Goal: Task Accomplishment & Management: Manage account settings

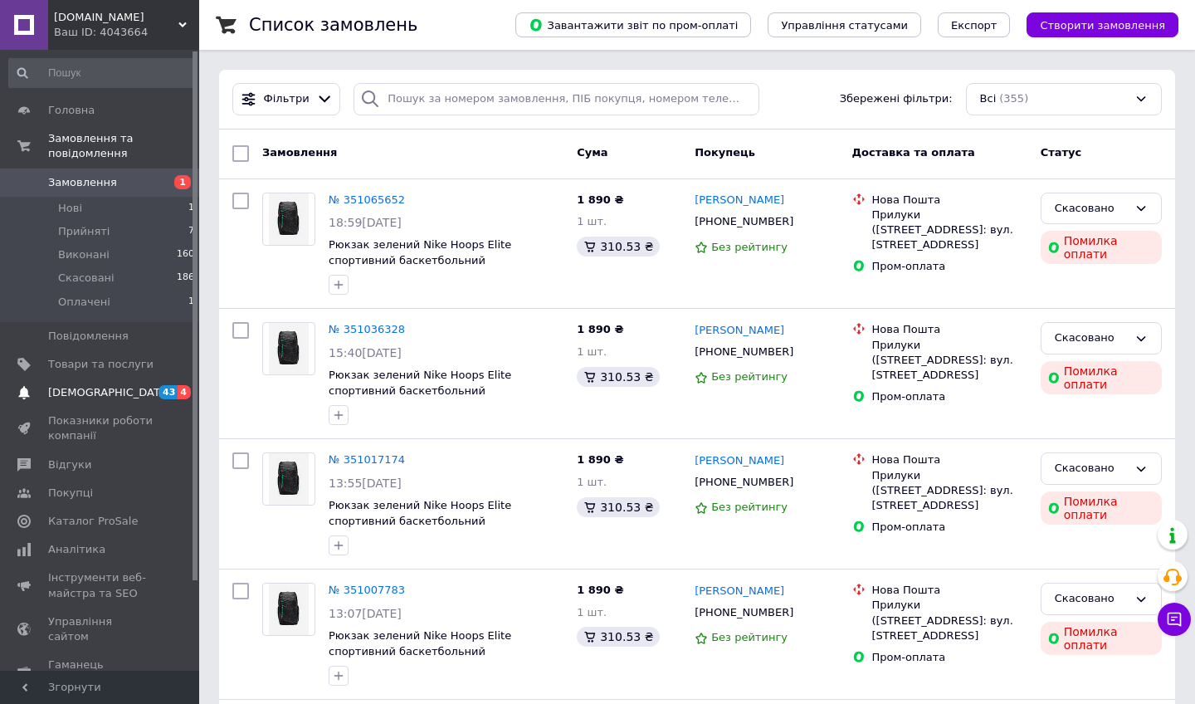
click at [125, 391] on span "[DEMOGRAPHIC_DATA]" at bounding box center [100, 392] width 105 height 15
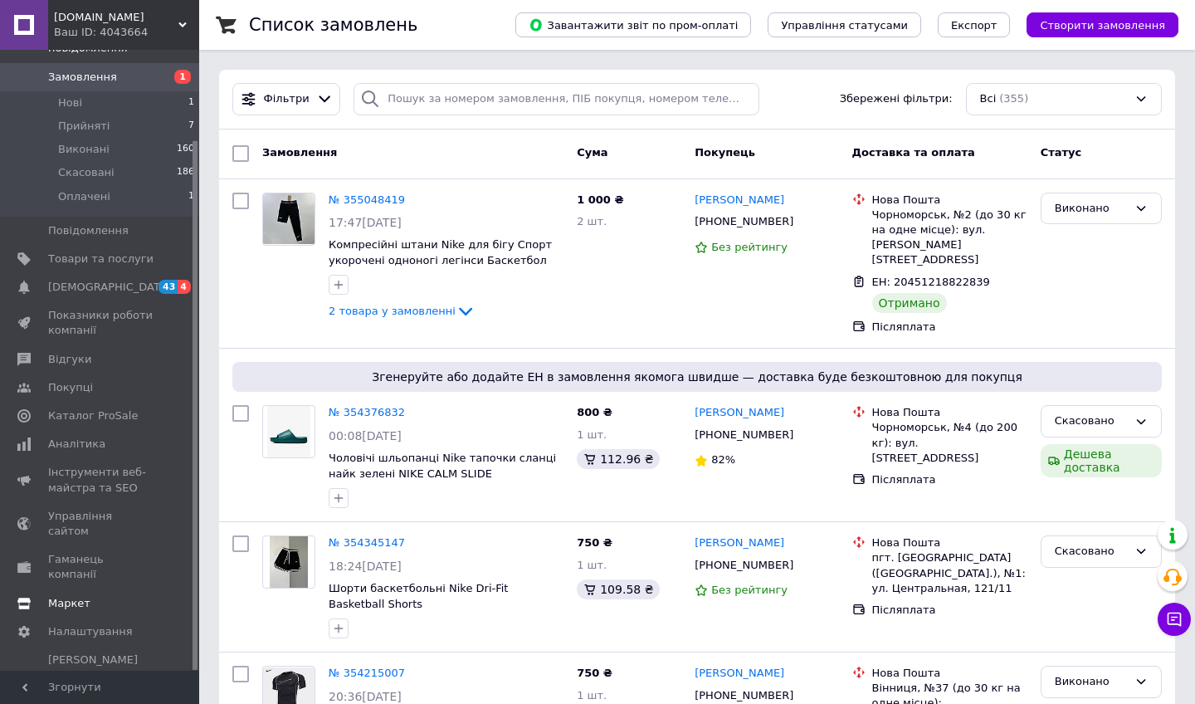
scroll to position [105, 0]
click at [91, 625] on span "Налаштування" at bounding box center [90, 632] width 85 height 15
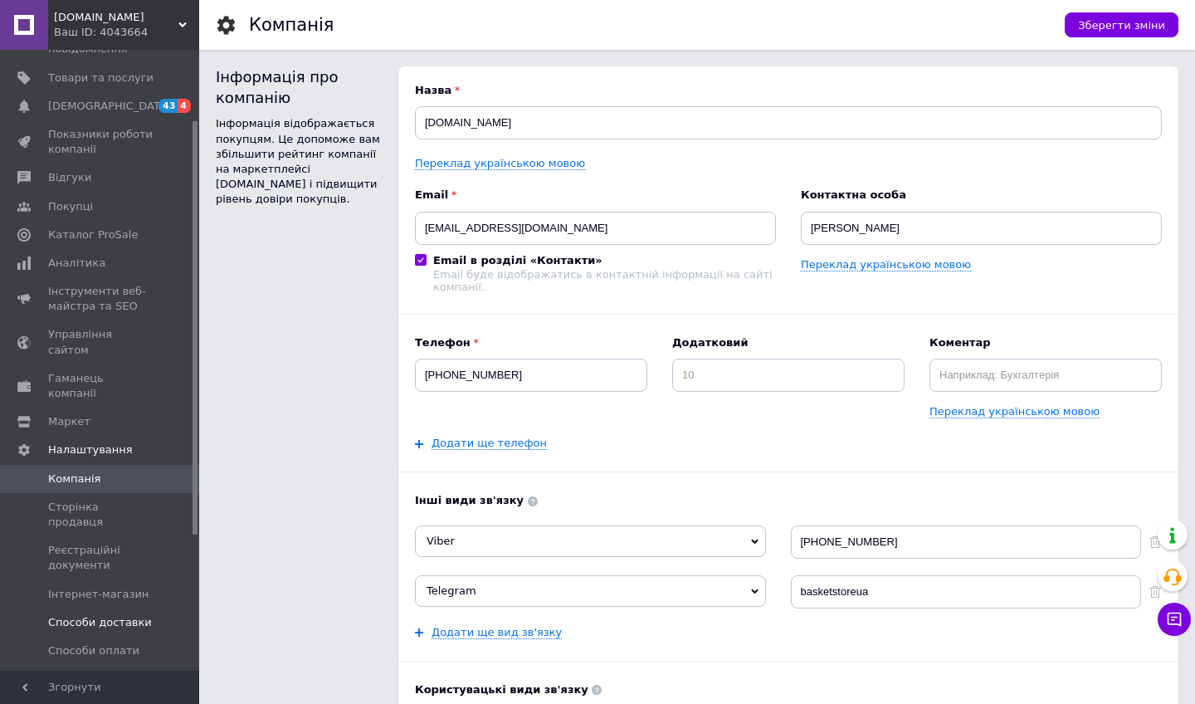
click at [108, 615] on span "Способи доставки" at bounding box center [100, 622] width 104 height 15
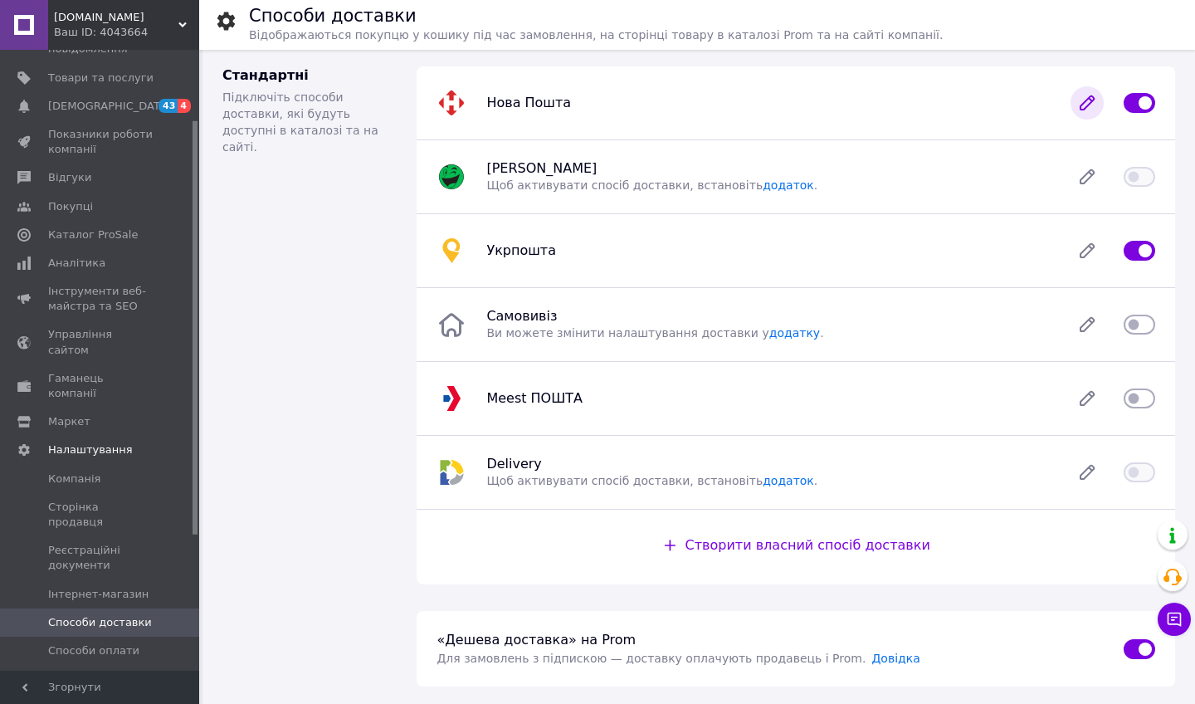
click at [1085, 107] on icon at bounding box center [1087, 102] width 13 height 13
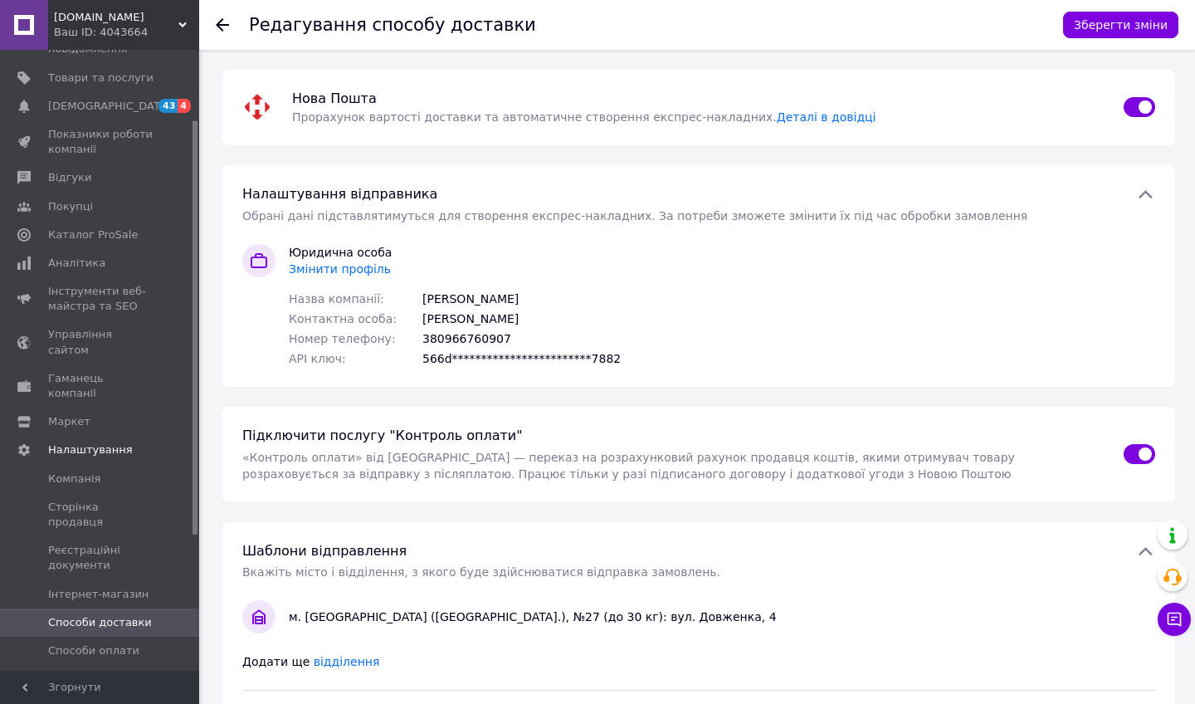
click at [1145, 198] on icon at bounding box center [1145, 194] width 20 height 20
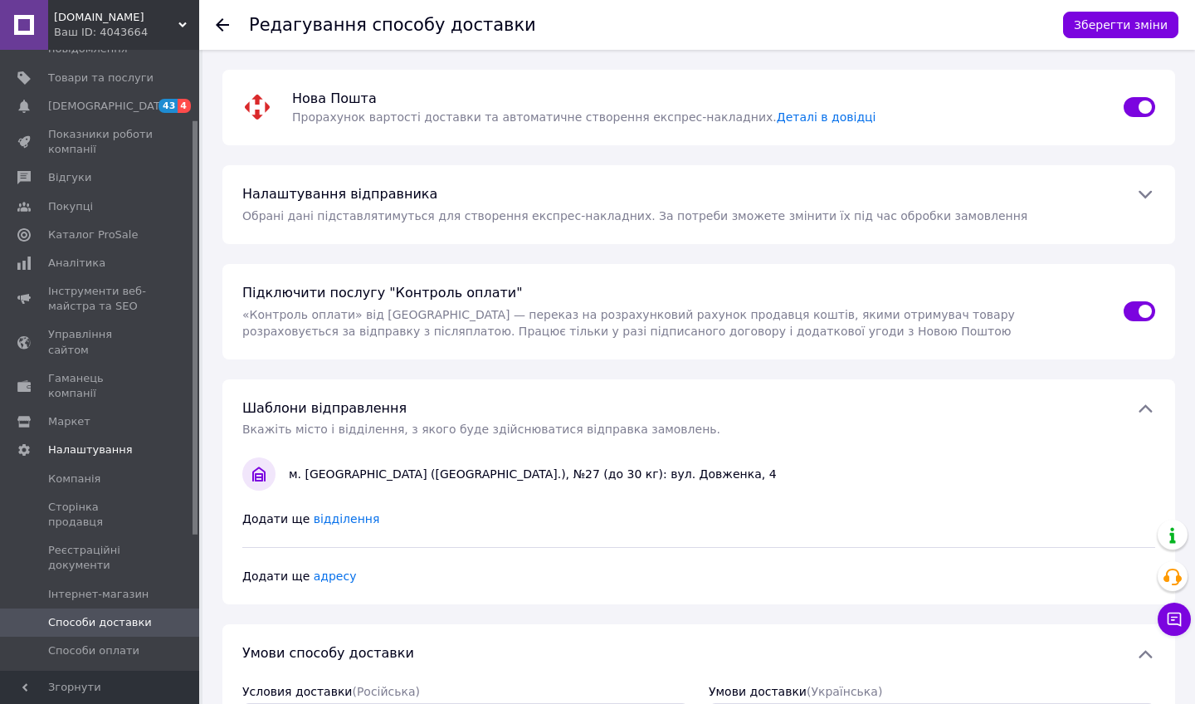
click at [1140, 198] on icon at bounding box center [1145, 194] width 20 height 20
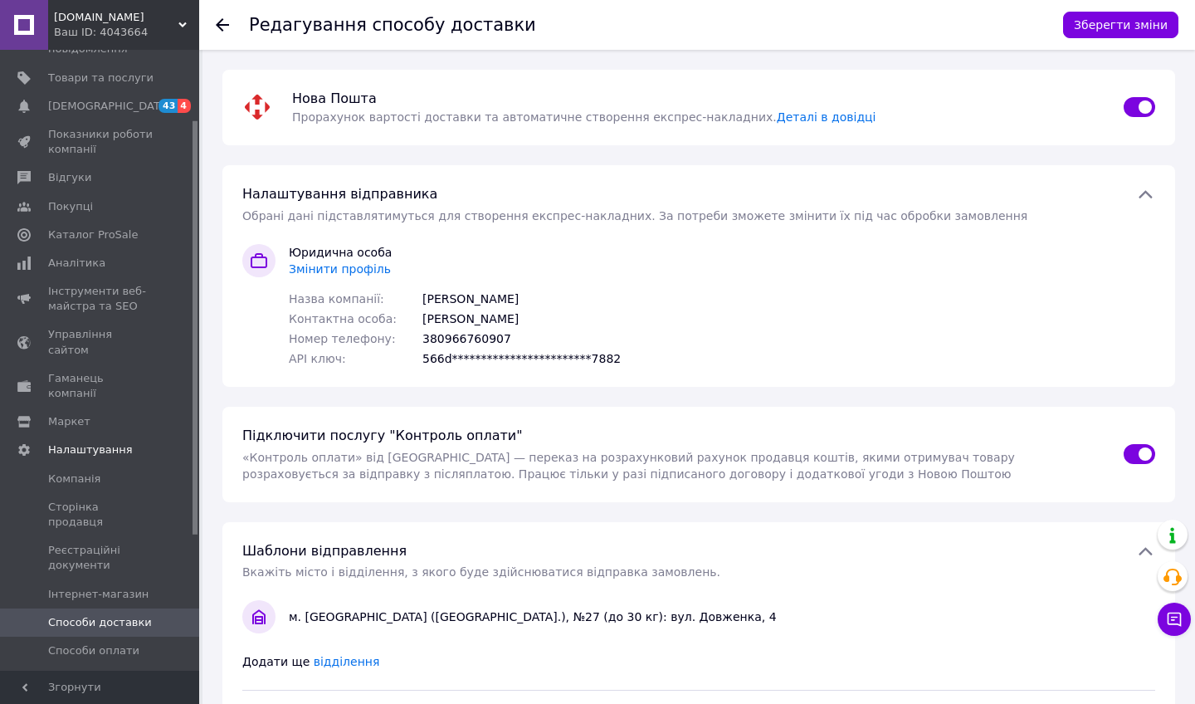
click at [221, 22] on icon at bounding box center [222, 24] width 13 height 13
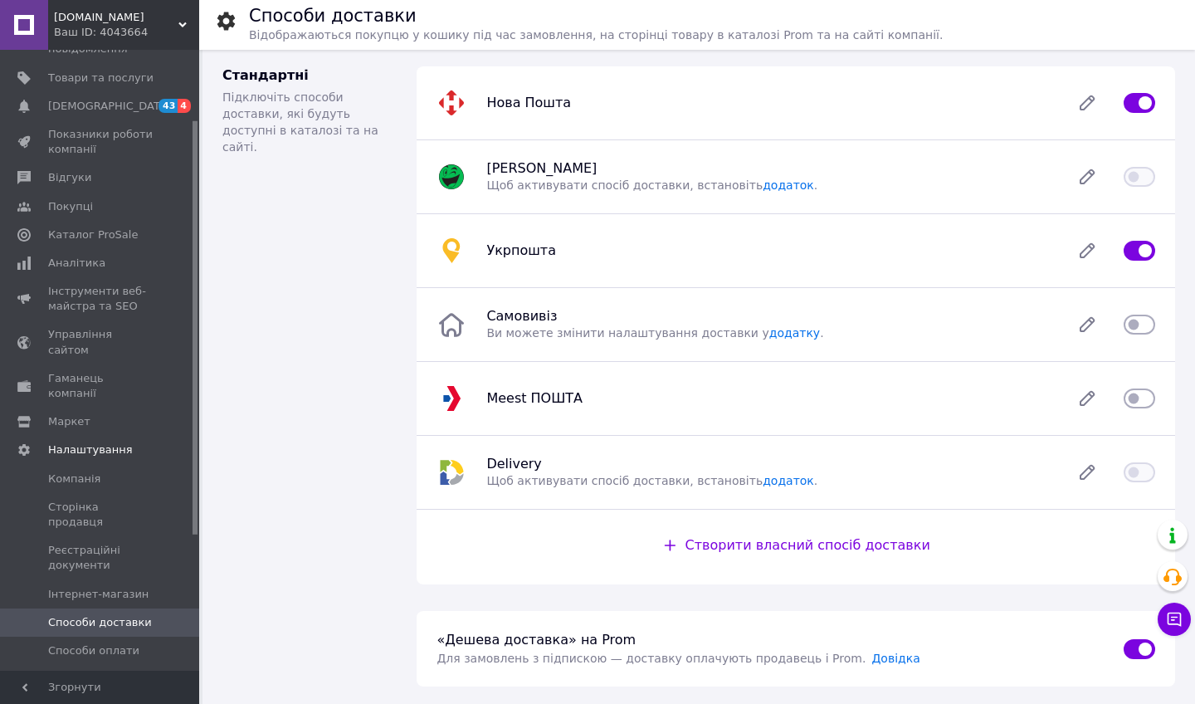
click at [1144, 100] on input "checkbox" at bounding box center [1140, 103] width 32 height 17
checkbox input "false"
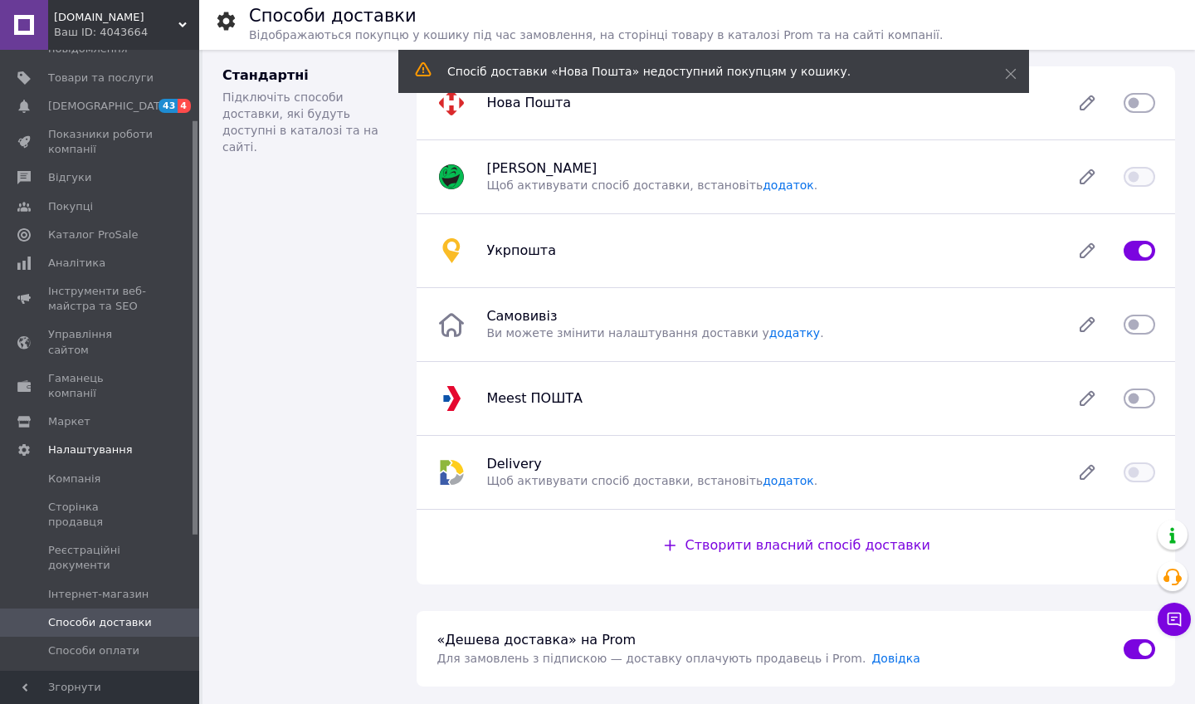
click at [1127, 251] on input "checkbox" at bounding box center [1140, 250] width 32 height 17
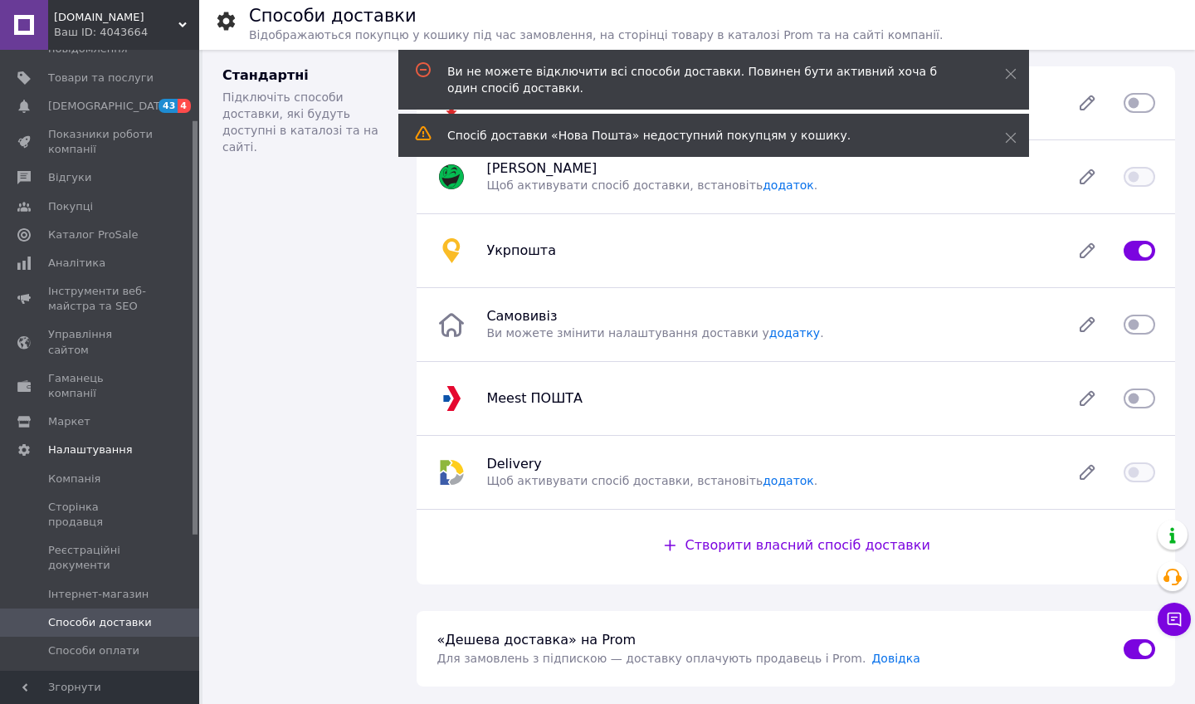
click at [1133, 253] on input "checkbox" at bounding box center [1140, 250] width 32 height 17
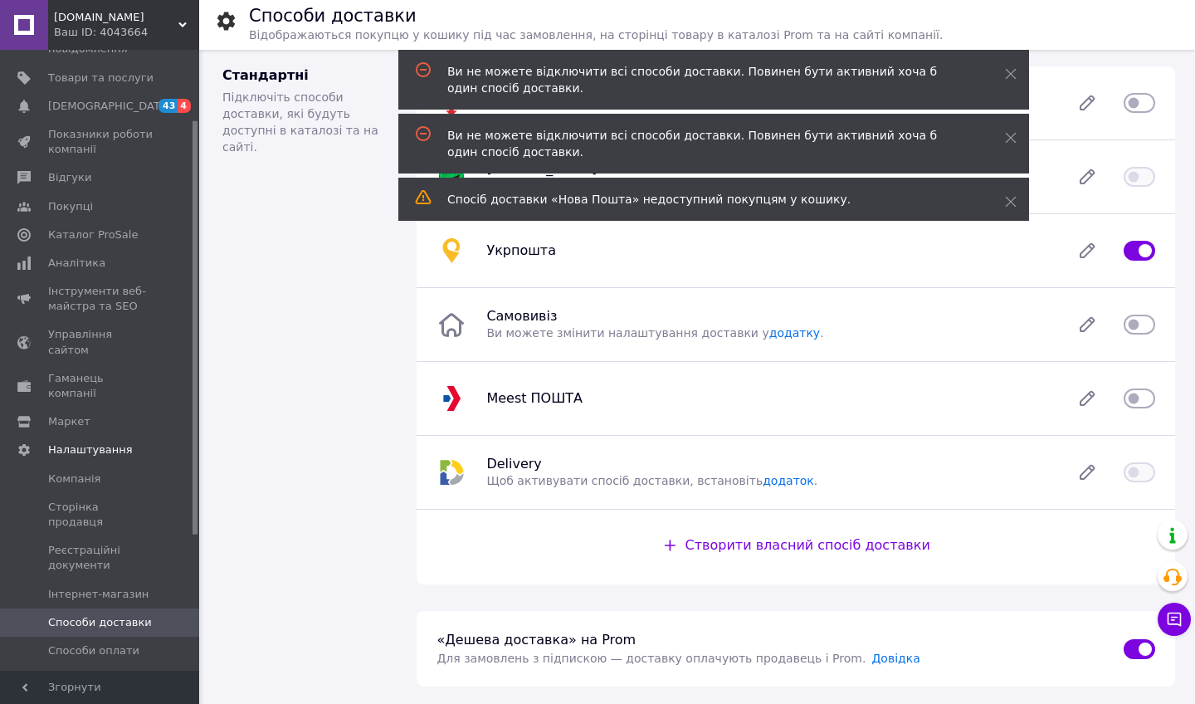
click at [1133, 253] on input "checkbox" at bounding box center [1140, 250] width 32 height 17
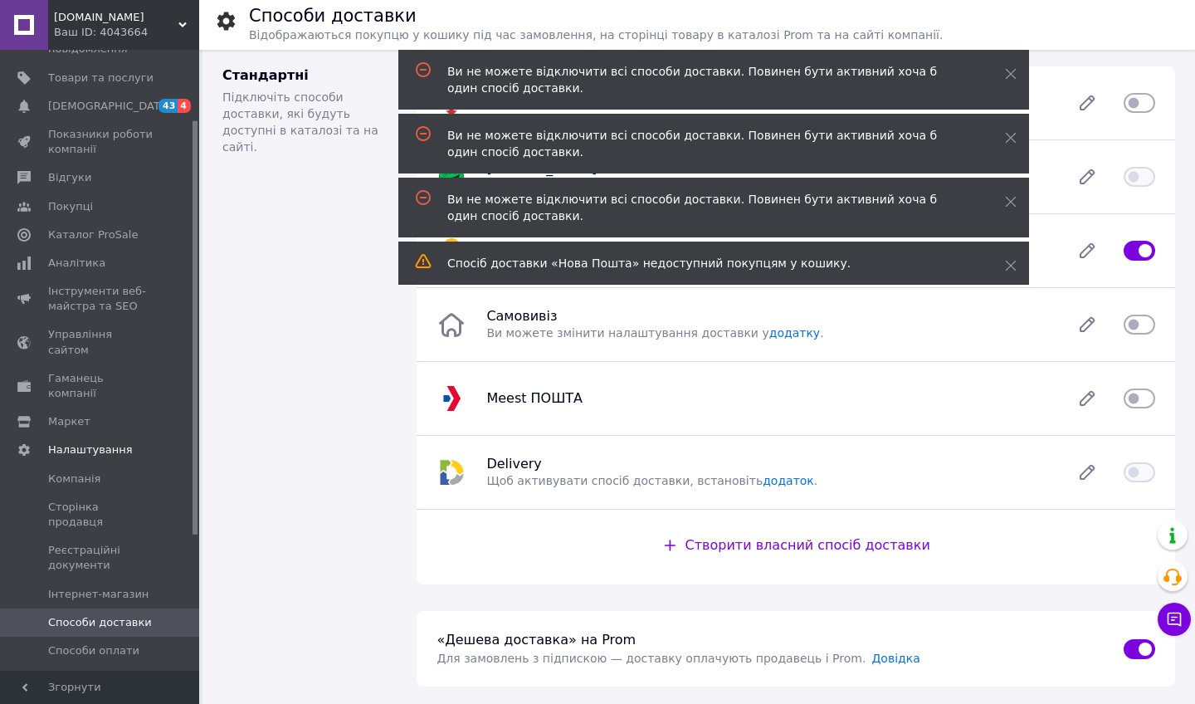
click at [1133, 253] on input "checkbox" at bounding box center [1140, 250] width 32 height 17
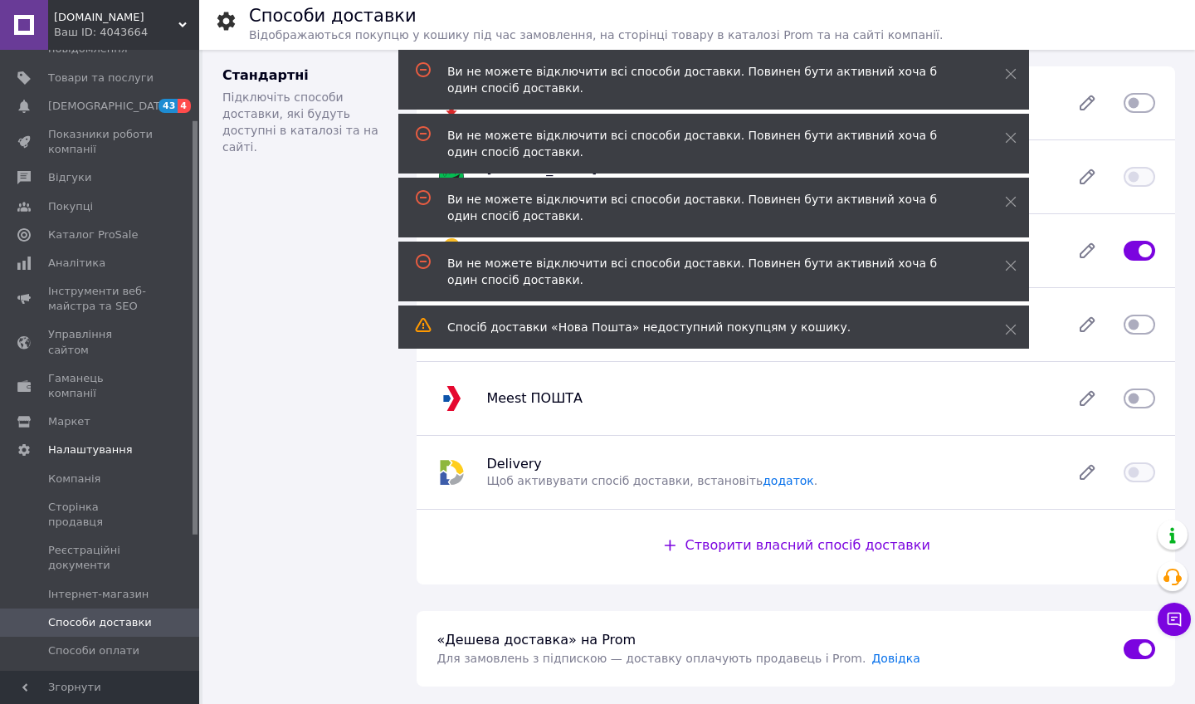
click at [1133, 253] on input "checkbox" at bounding box center [1140, 250] width 32 height 17
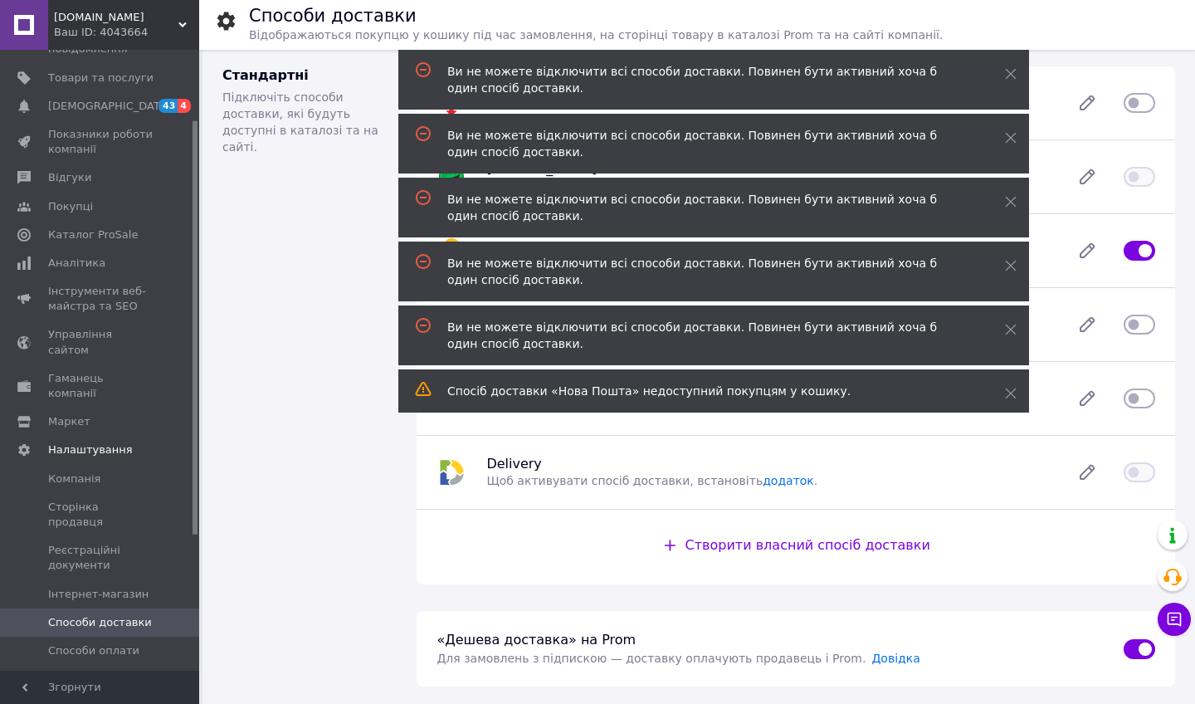
click at [1133, 253] on input "checkbox" at bounding box center [1140, 250] width 32 height 17
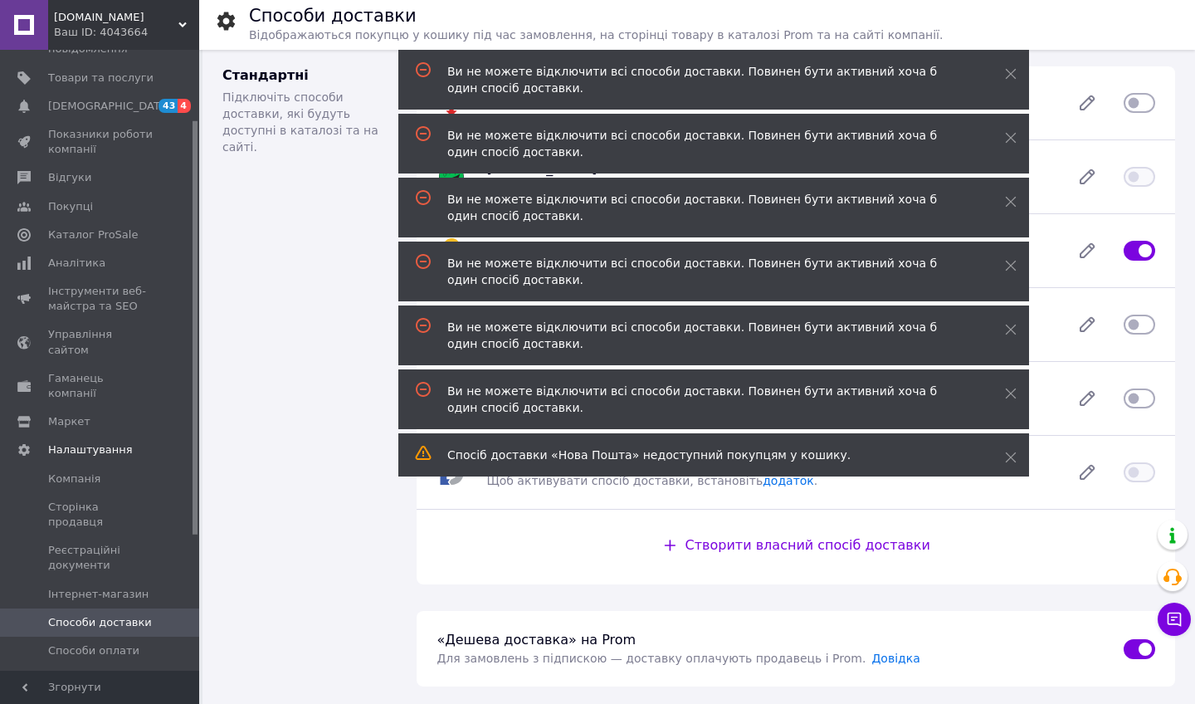
click at [1133, 253] on input "checkbox" at bounding box center [1140, 250] width 32 height 17
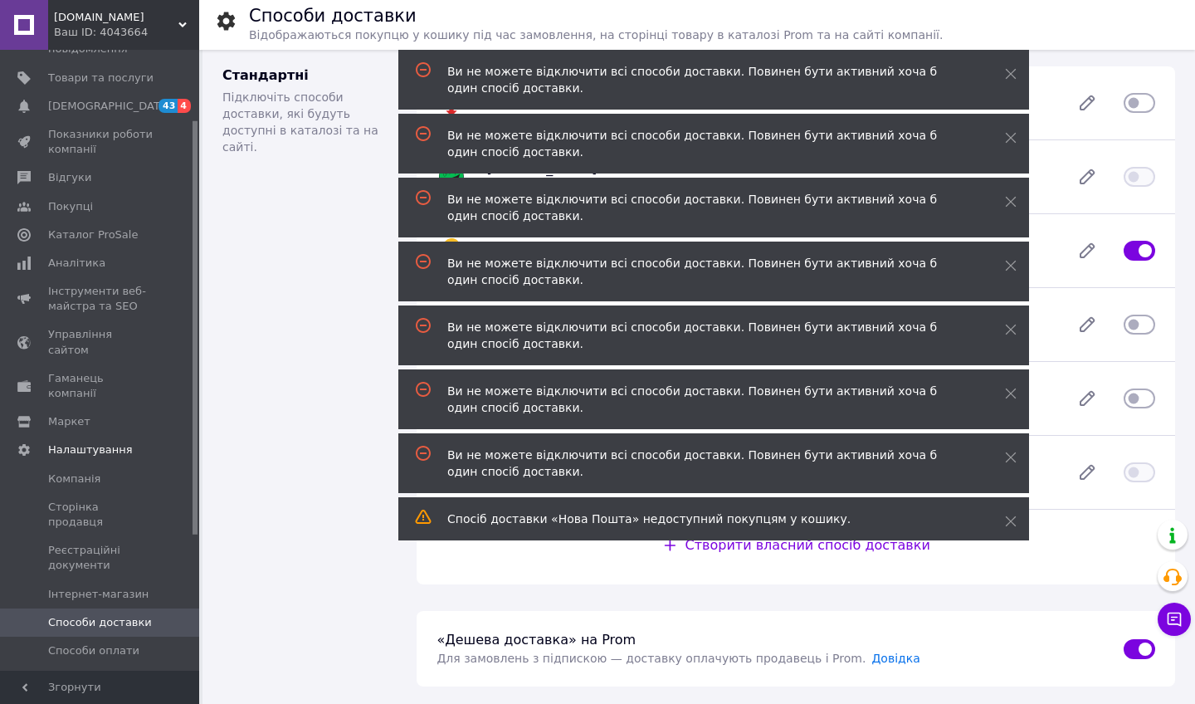
click at [1133, 253] on input "checkbox" at bounding box center [1140, 250] width 32 height 17
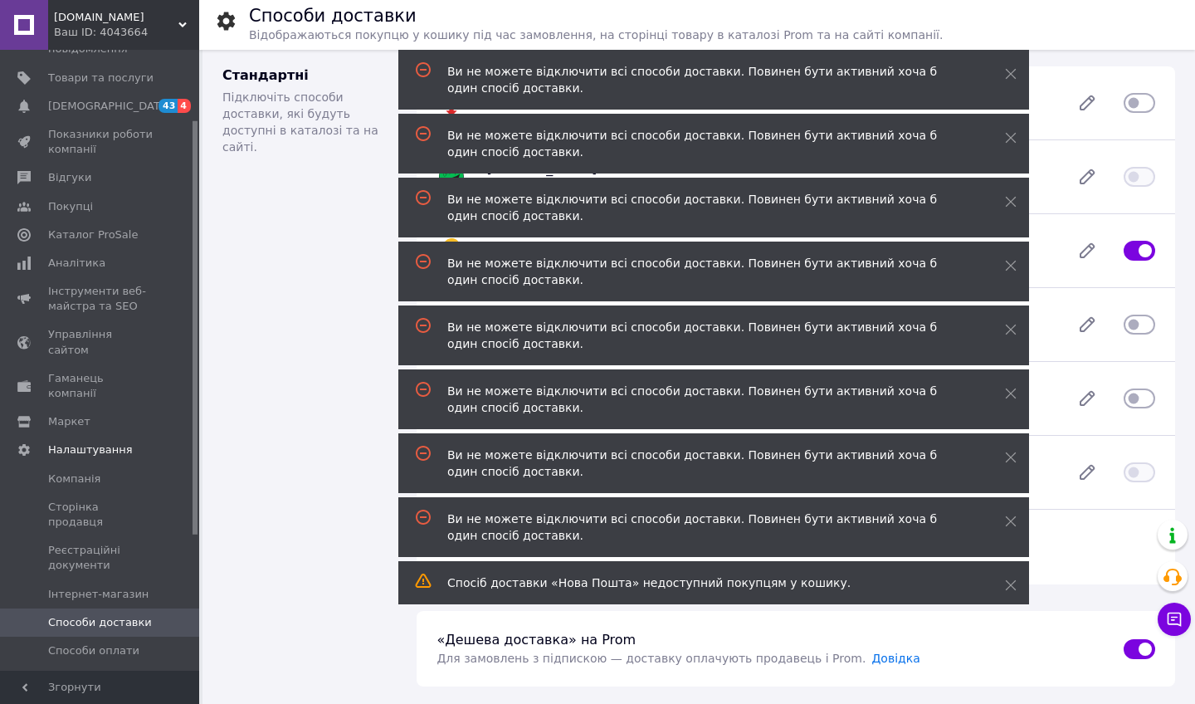
click at [1133, 253] on input "checkbox" at bounding box center [1140, 250] width 32 height 17
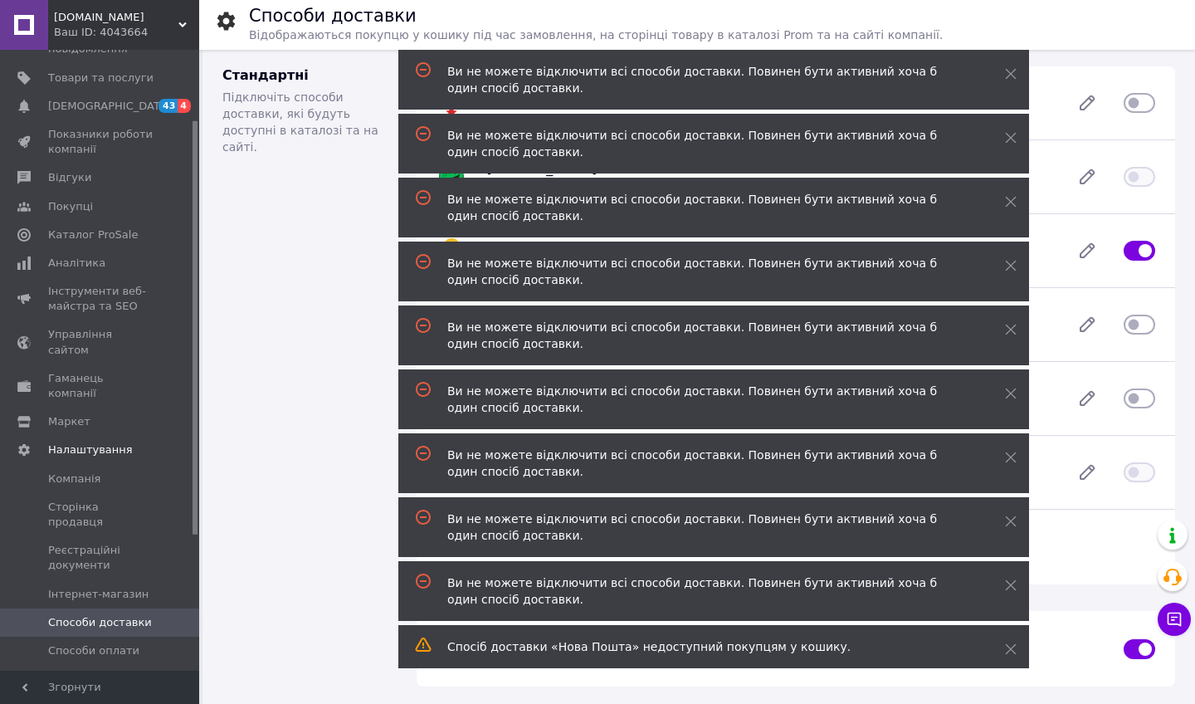
click at [1133, 253] on input "checkbox" at bounding box center [1140, 250] width 32 height 17
checkbox input "true"
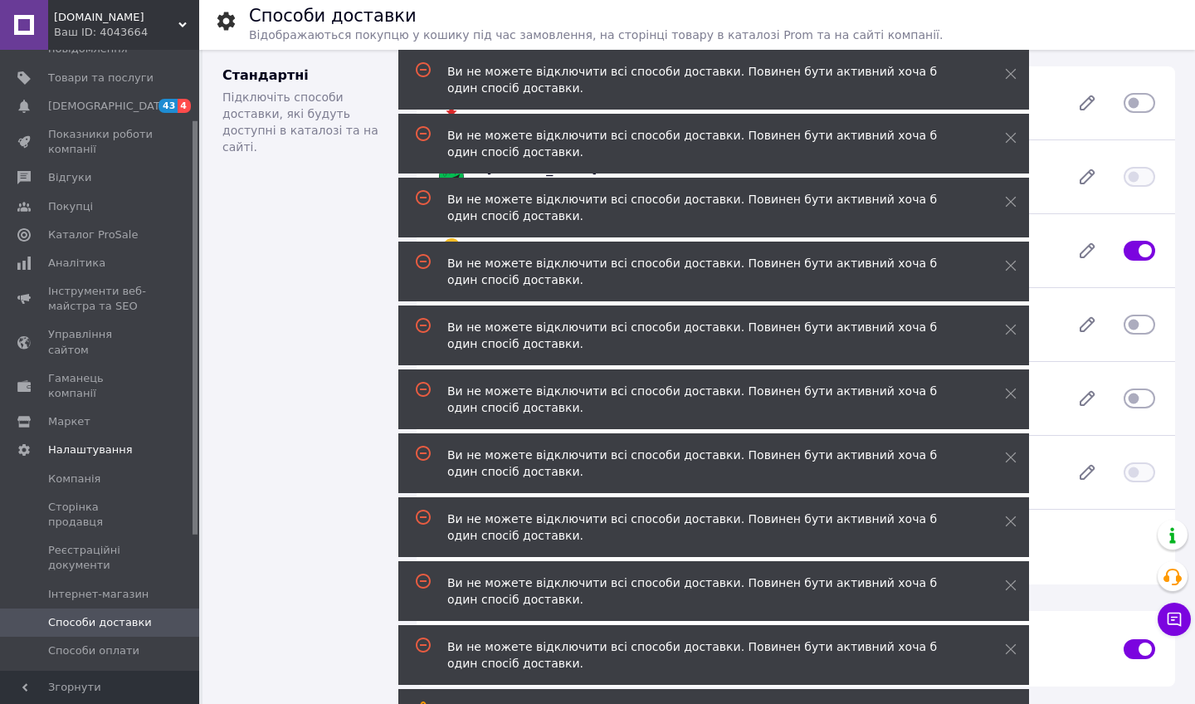
click at [1044, 386] on div "Meest ПОШТА" at bounding box center [796, 398] width 739 height 33
click at [1067, 615] on div "«Дешева доставка» на Prom Для замовлень з підпискою — доставку оплачують продав…" at bounding box center [796, 649] width 759 height 76
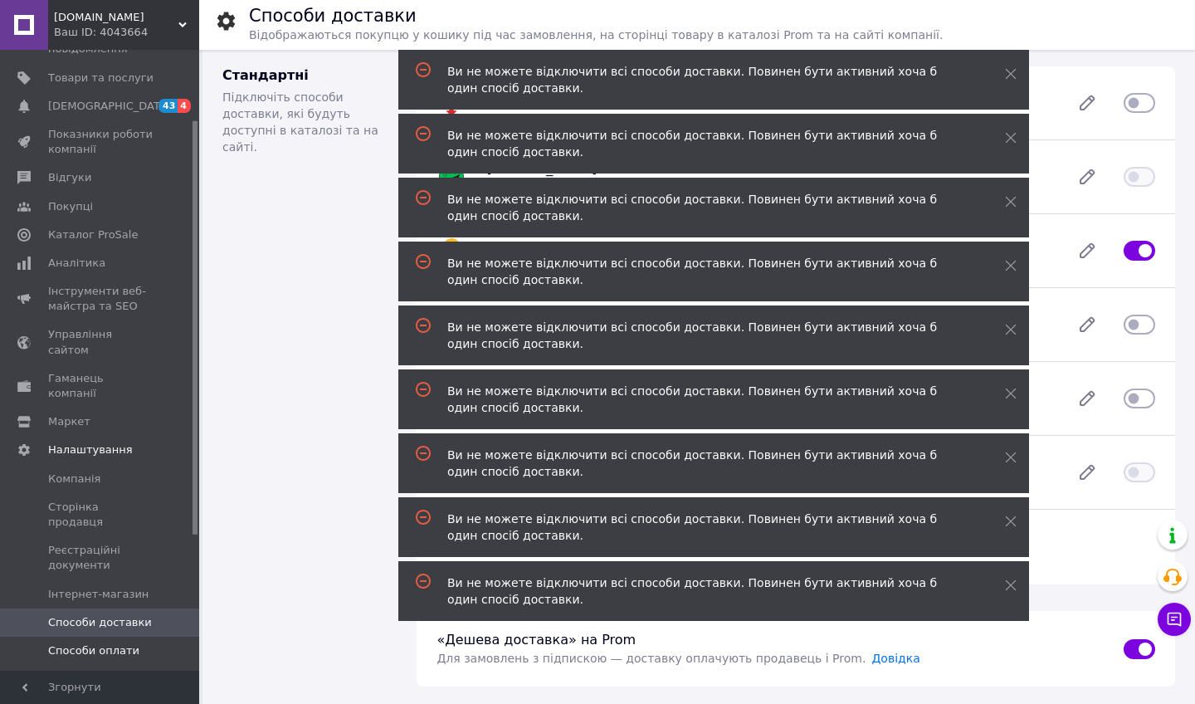
click at [87, 637] on link "Способи оплати" at bounding box center [102, 651] width 204 height 28
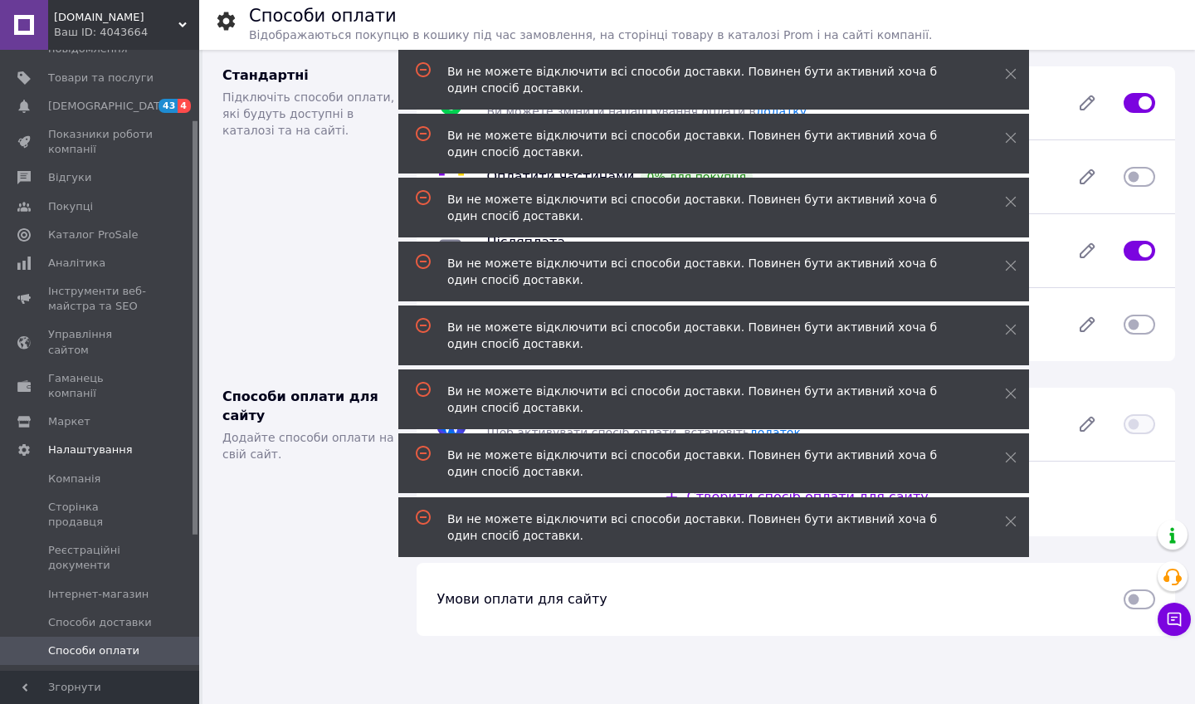
click at [1000, 73] on div "Ви не можете відключити всі способи доставки. Повинен бути активний хоча б один…" at bounding box center [713, 80] width 631 height 60
click at [1011, 71] on icon at bounding box center [1011, 74] width 12 height 12
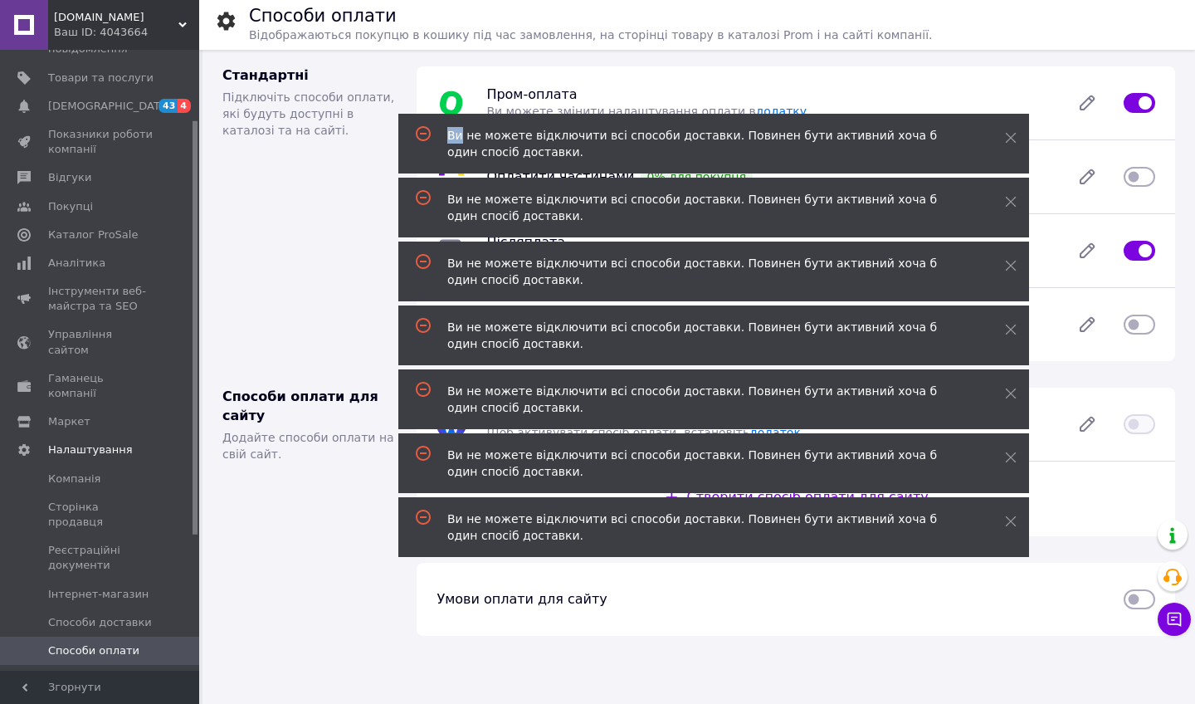
click at [1011, 71] on icon at bounding box center [1011, 74] width 12 height 12
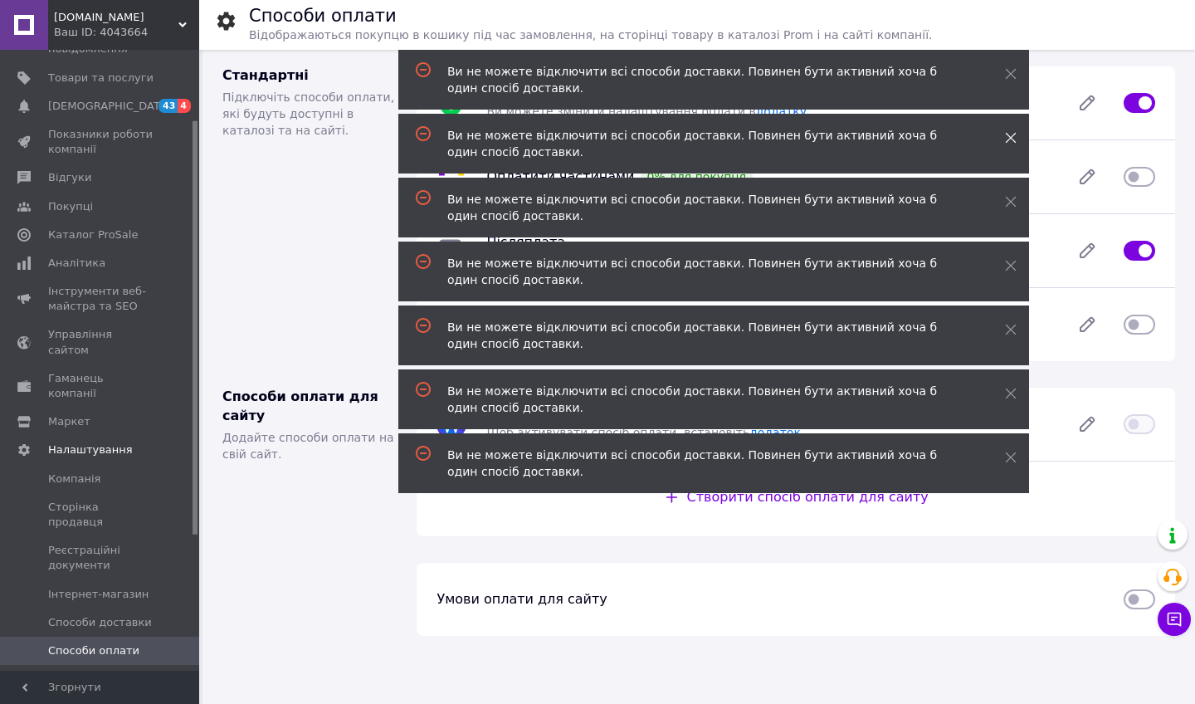
click at [1009, 137] on icon at bounding box center [1011, 138] width 12 height 12
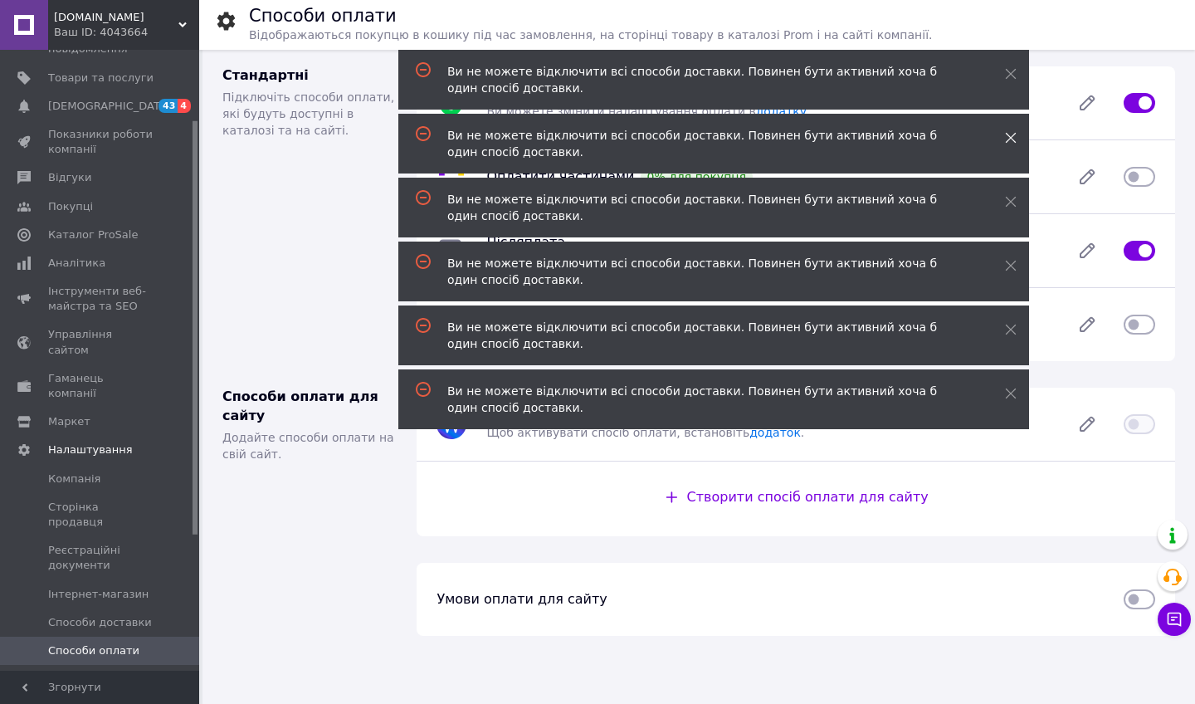
click at [1009, 135] on icon at bounding box center [1011, 138] width 12 height 12
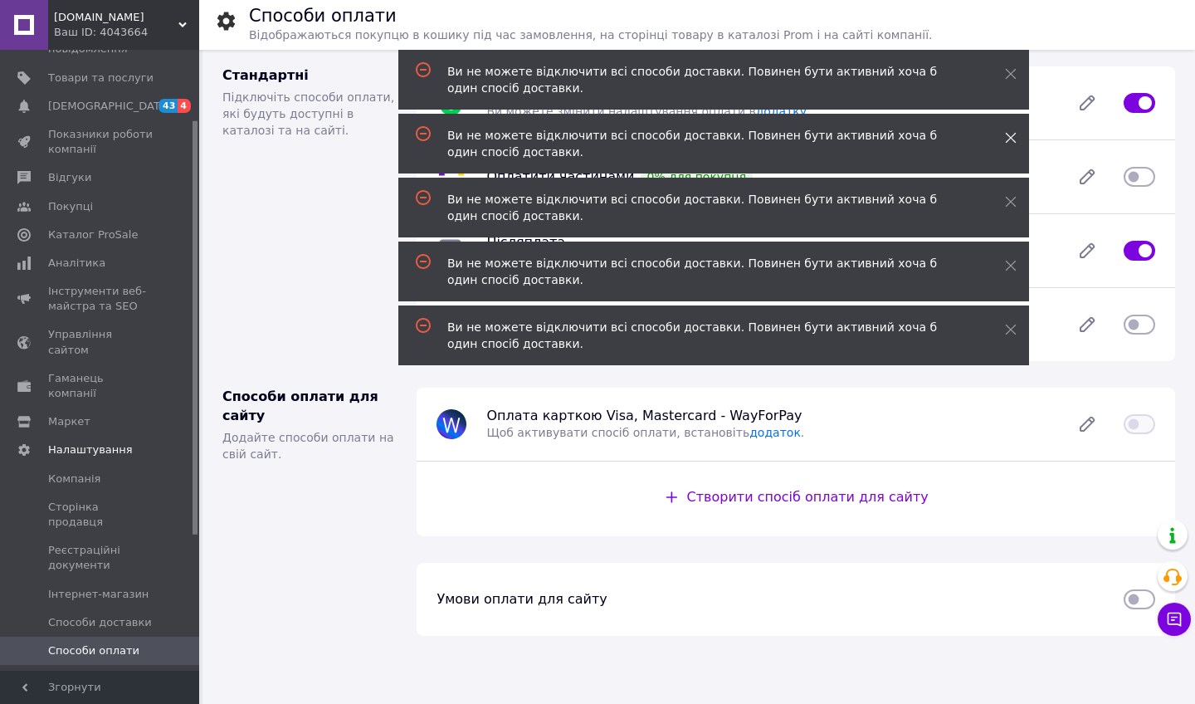
click at [1009, 135] on icon at bounding box center [1011, 138] width 12 height 12
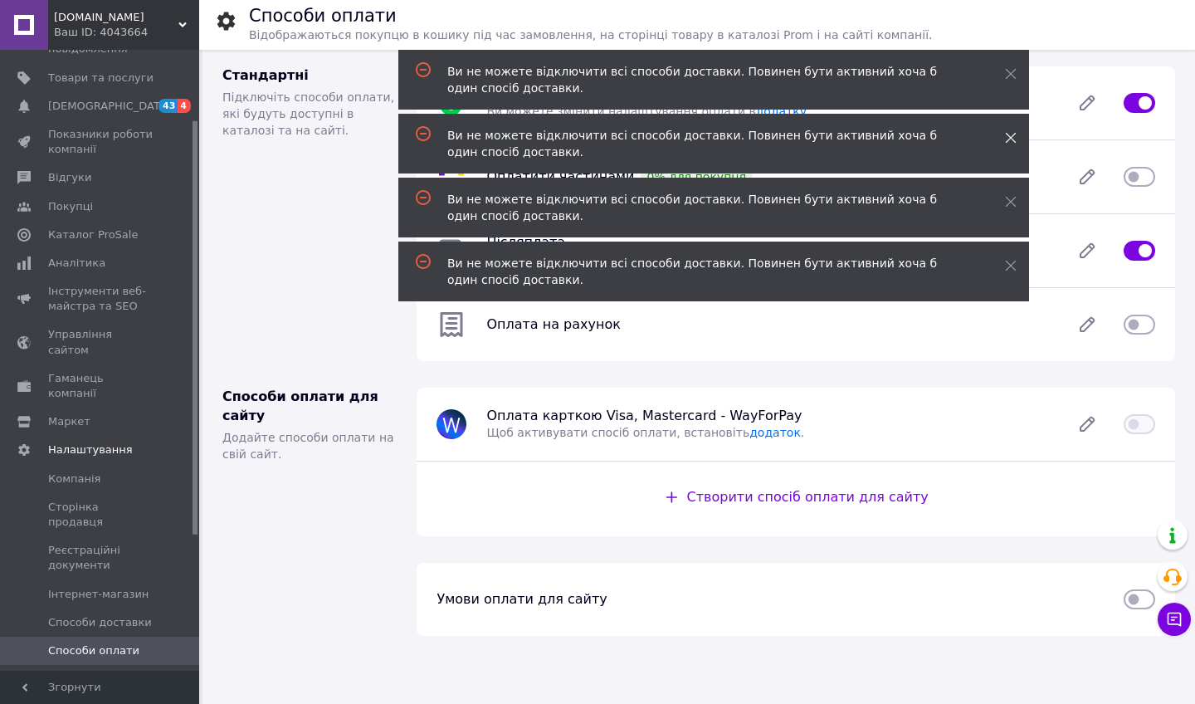
click at [1009, 135] on icon at bounding box center [1011, 138] width 12 height 12
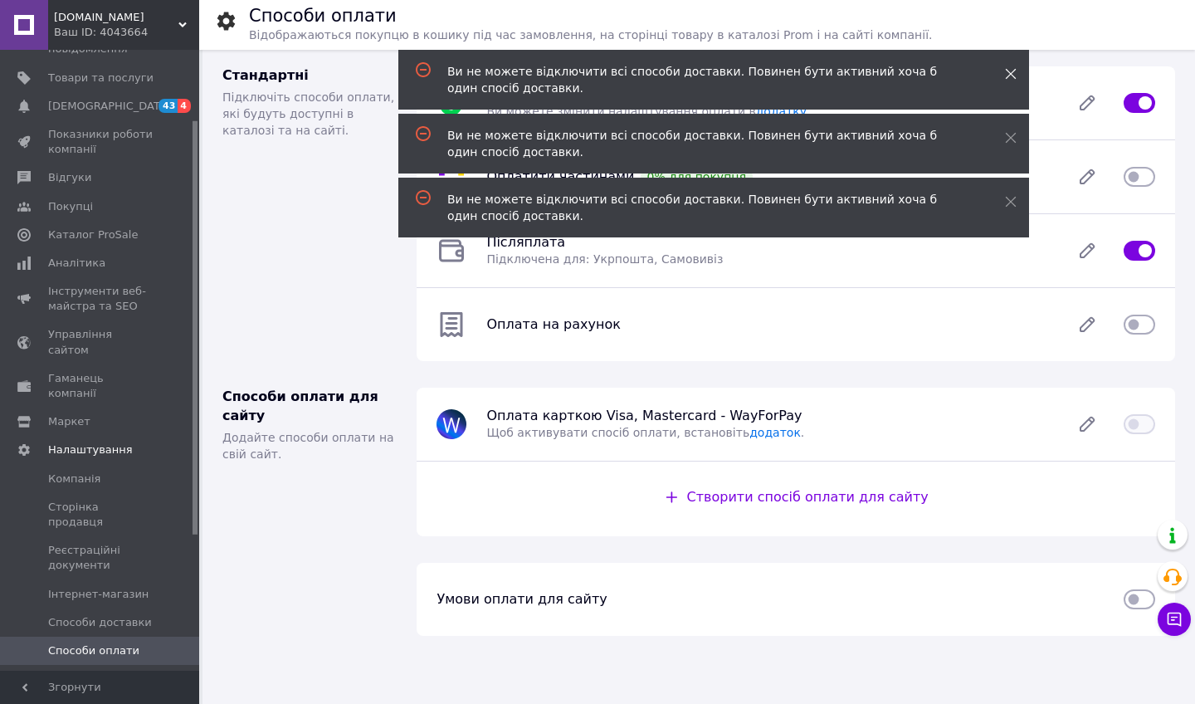
click at [1008, 76] on icon at bounding box center [1011, 74] width 12 height 12
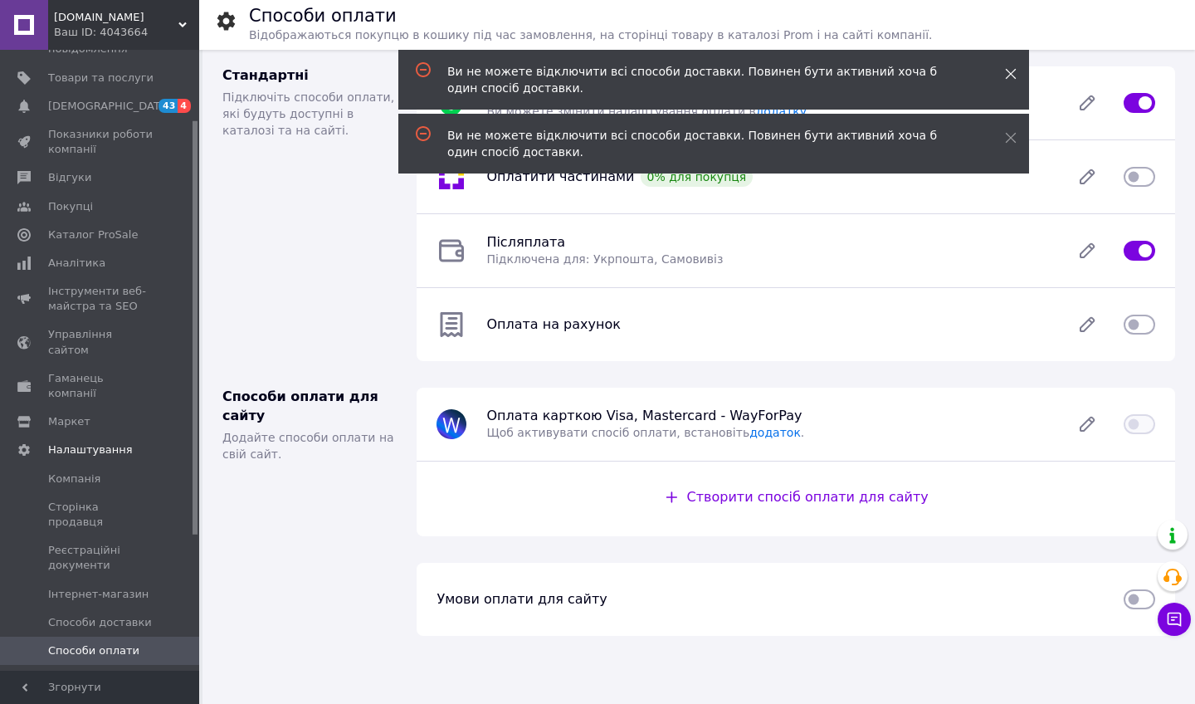
click at [1006, 76] on icon at bounding box center [1011, 74] width 12 height 12
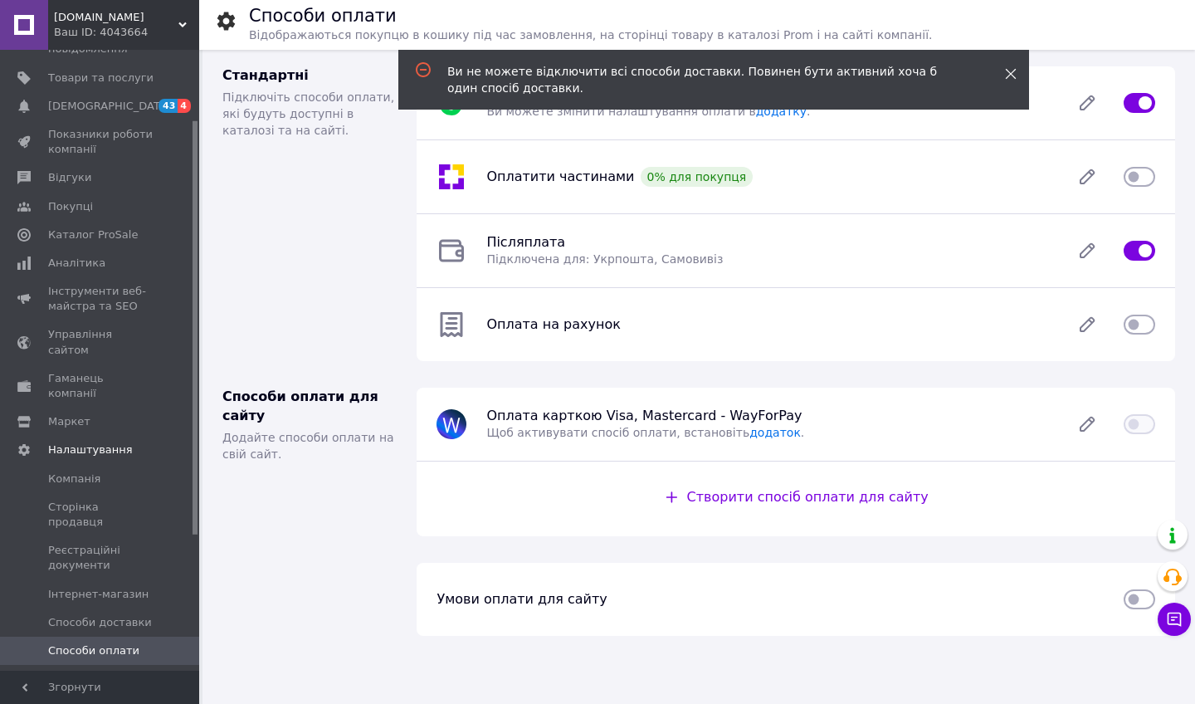
click at [1006, 75] on icon at bounding box center [1011, 74] width 12 height 12
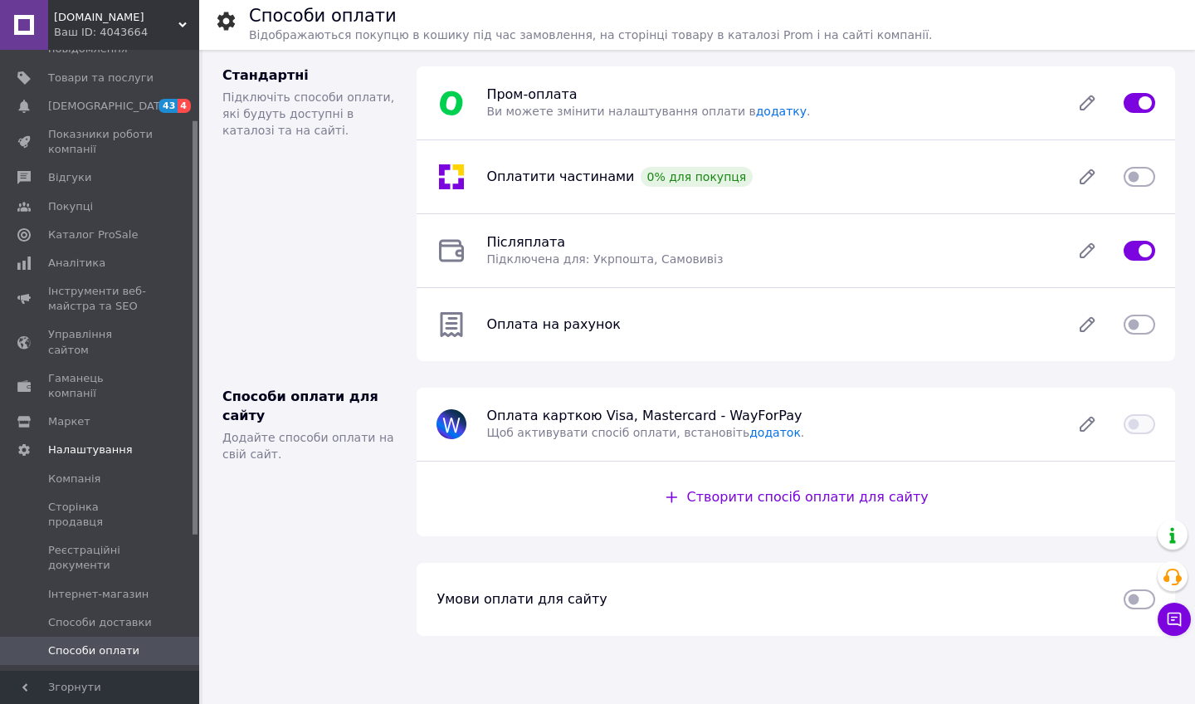
click at [1155, 104] on input "checkbox" at bounding box center [1140, 103] width 32 height 17
checkbox input "false"
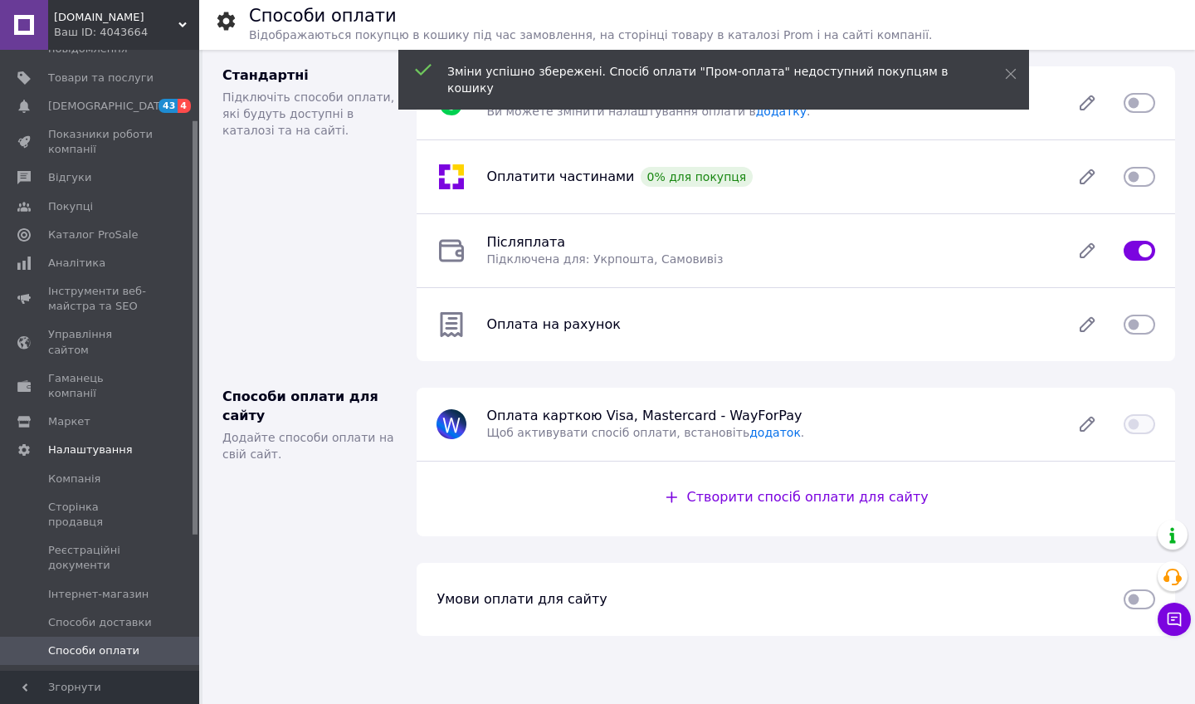
click at [1145, 252] on input "checkbox" at bounding box center [1140, 250] width 32 height 17
checkbox input "true"
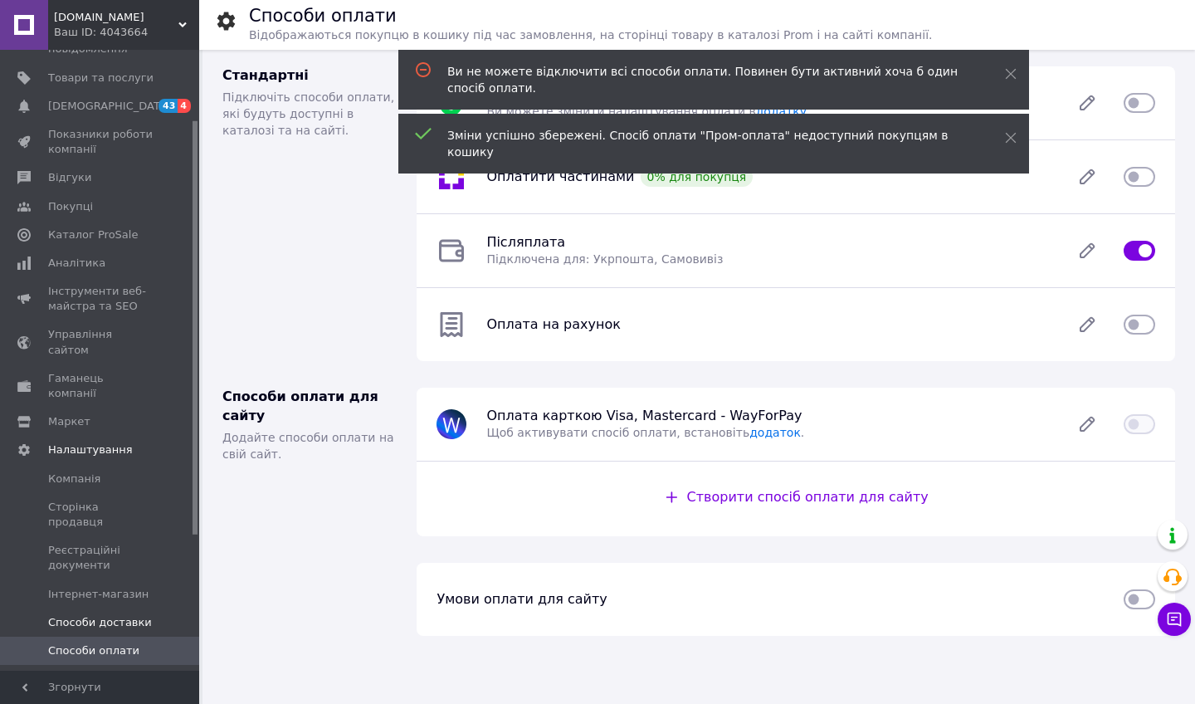
click at [69, 615] on span "Способи доставки" at bounding box center [100, 622] width 104 height 15
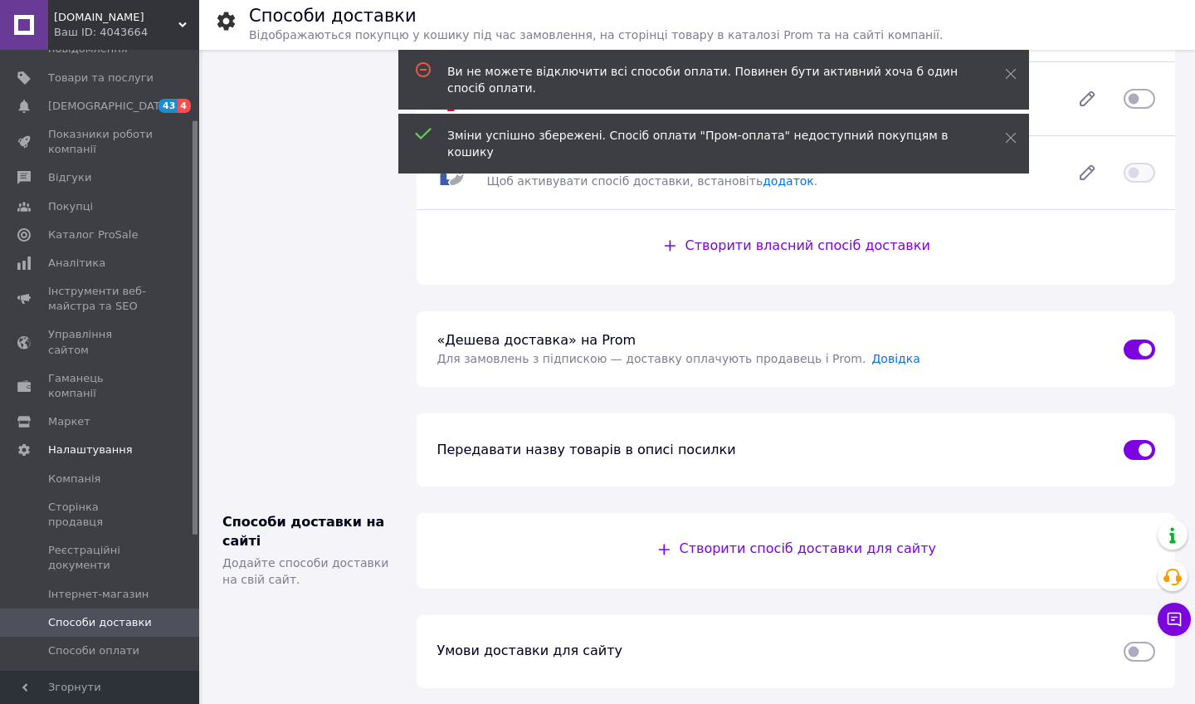
scroll to position [299, 0]
click at [1134, 349] on input "checkbox" at bounding box center [1140, 350] width 32 height 17
checkbox input "false"
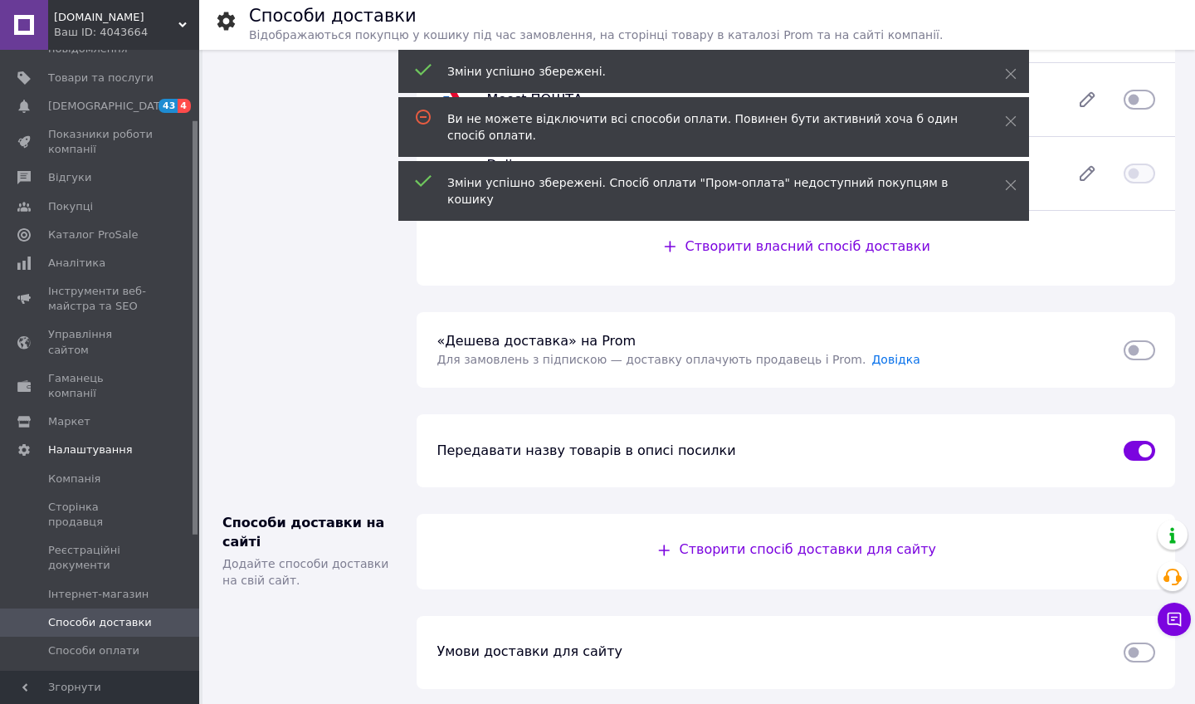
click at [1141, 457] on input "checkbox" at bounding box center [1140, 450] width 32 height 17
checkbox input "false"
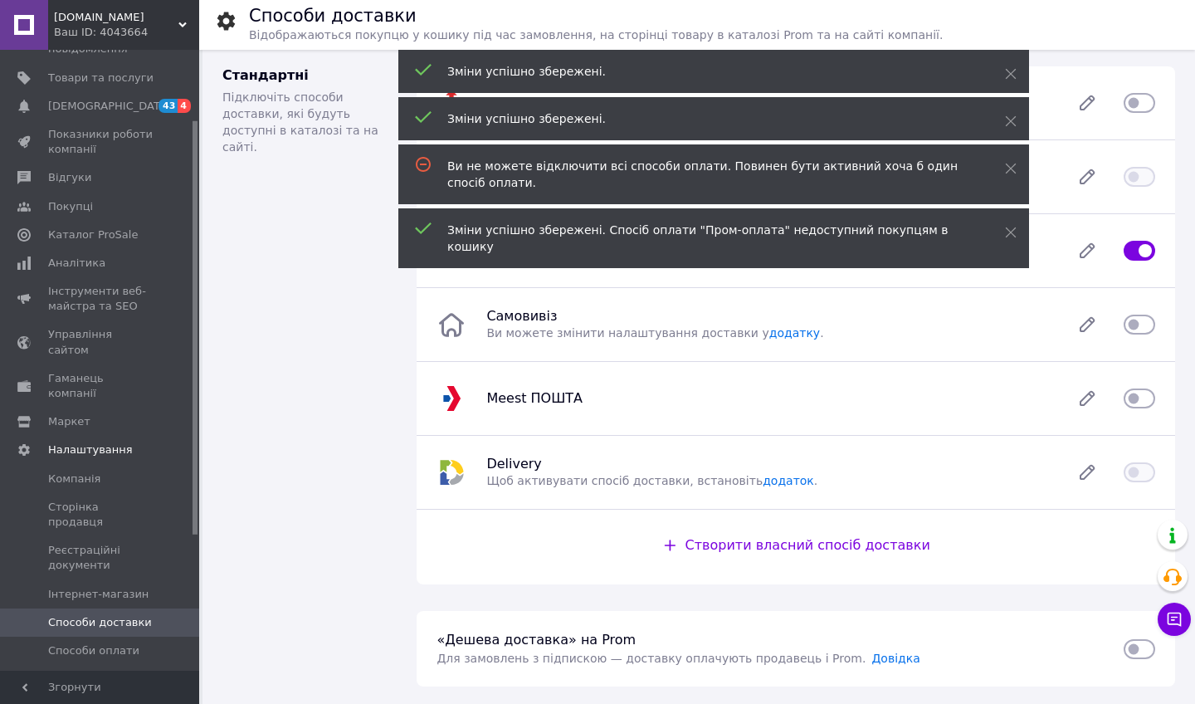
scroll to position [0, 0]
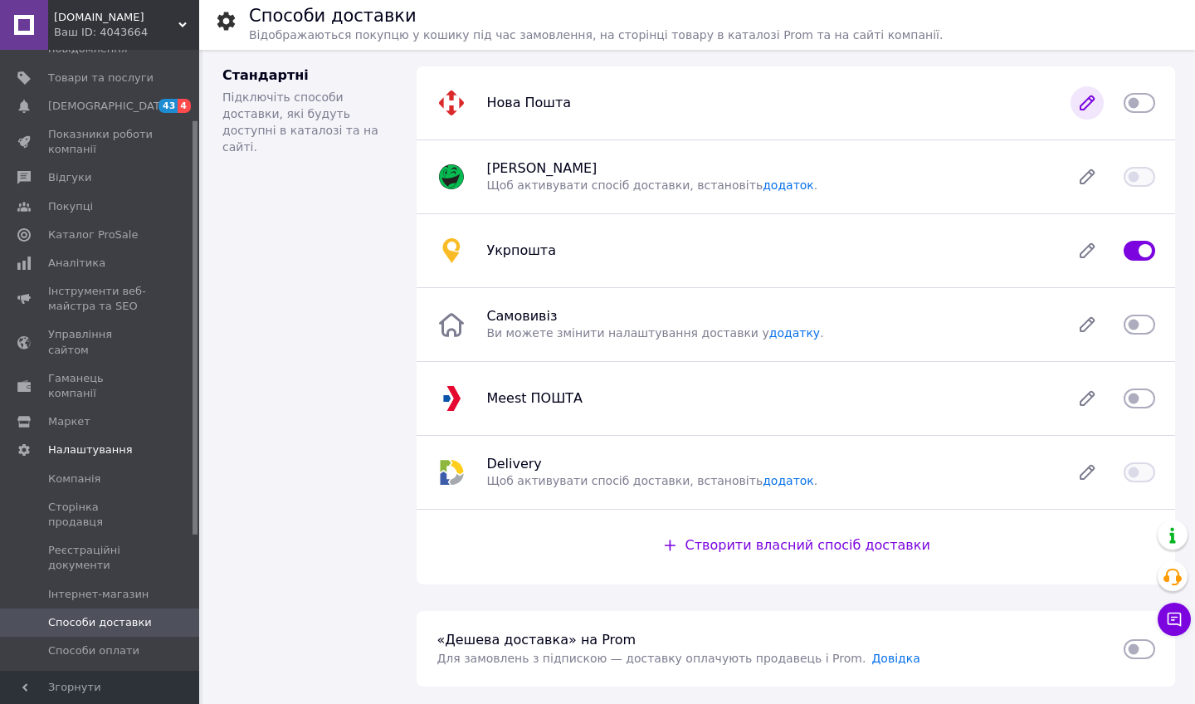
click at [1081, 110] on icon at bounding box center [1087, 102] width 13 height 13
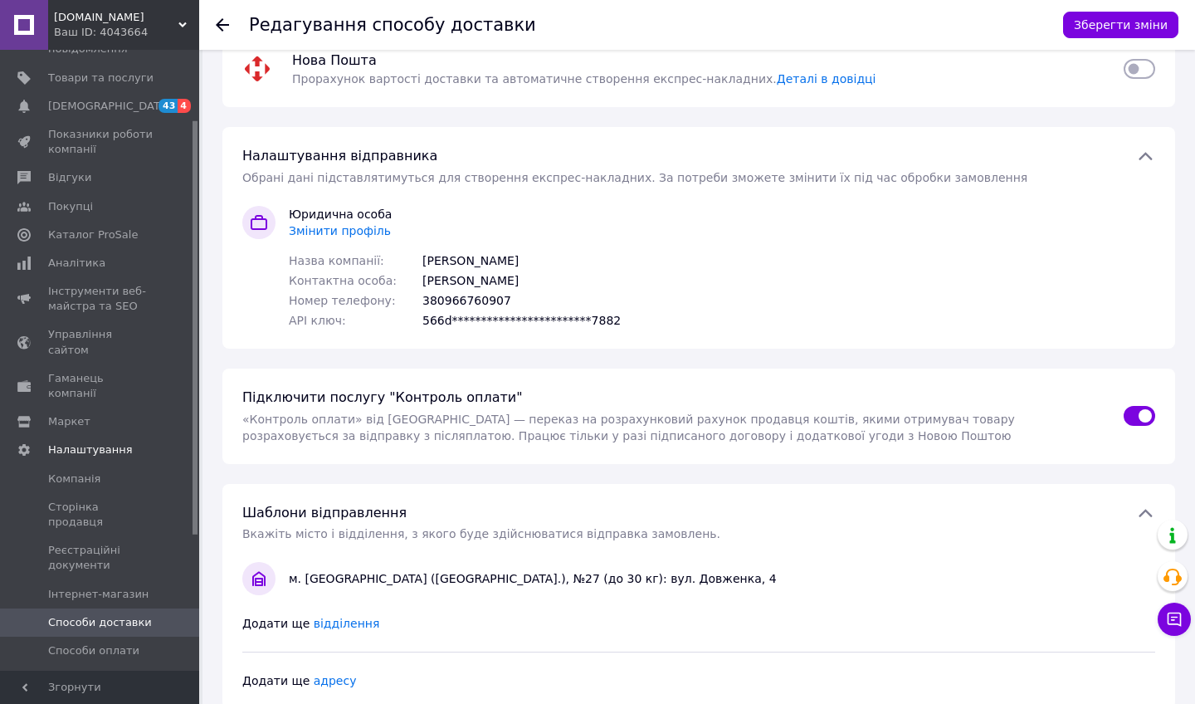
scroll to position [37, 0]
click at [595, 315] on div "**********" at bounding box center [521, 322] width 198 height 17
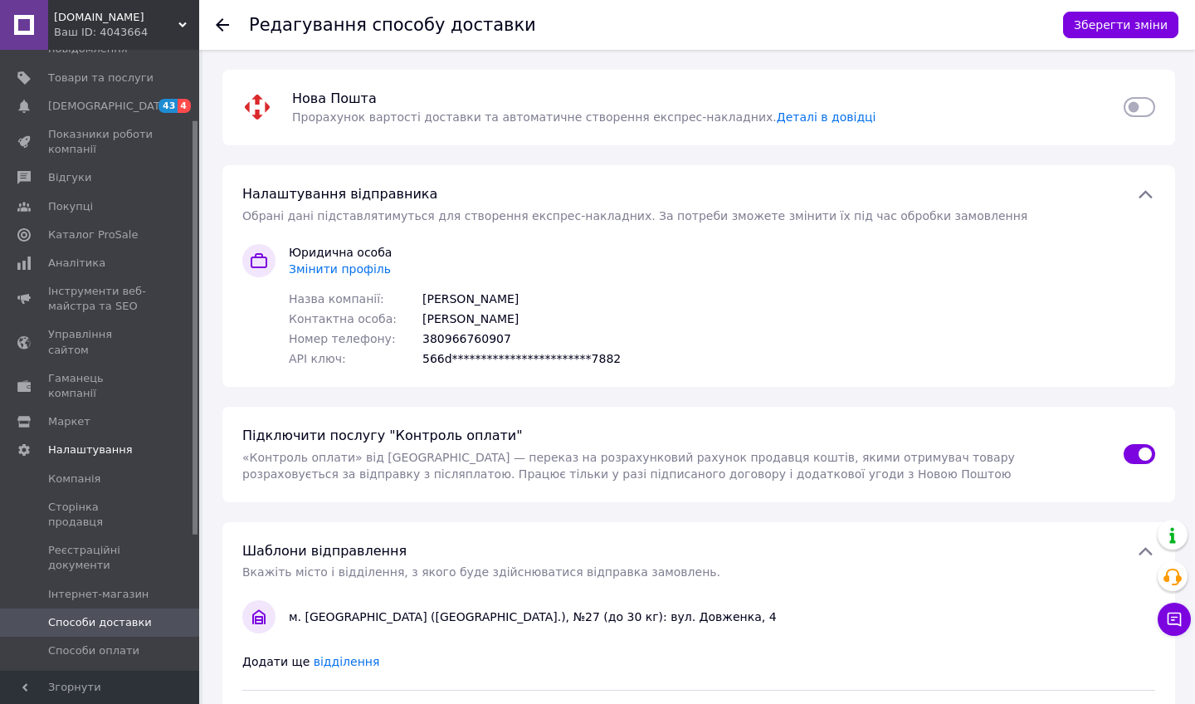
scroll to position [0, 0]
